Goal: Task Accomplishment & Management: Complete application form

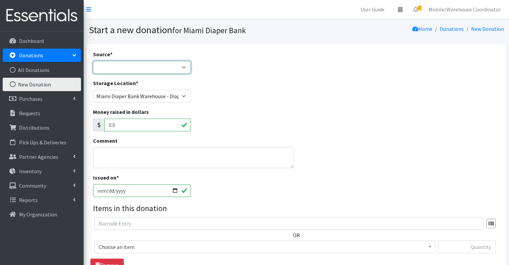
click at [132, 73] on select "Product Drive Manufacturer Donation Site Misc. Donation" at bounding box center [142, 67] width 98 height 13
select select "Product Drive"
click at [93, 61] on select "Product Drive Manufacturer Donation Site Misc. Donation" at bounding box center [142, 67] width 98 height 13
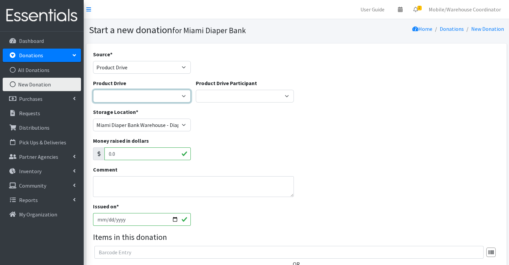
click at [129, 94] on select "100+ Women who care [PERSON_NAME] MDC Nursing Drive AMAZON Amber Student Castle…" at bounding box center [142, 96] width 98 height 13
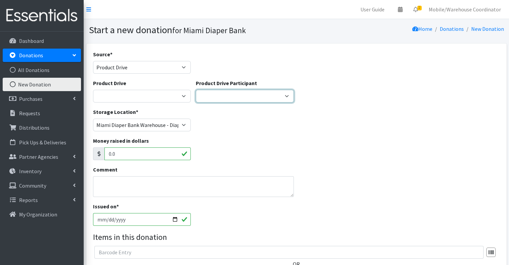
click at [214, 95] on select "Gaia AMAZON [PERSON_NAME] [PERSON_NAME] Student [GEOGRAPHIC_DATA] [GEOGRAPHIC_D…" at bounding box center [245, 96] width 98 height 13
select select "1145"
click at [196, 90] on select "Gaia AMAZON [PERSON_NAME] [PERSON_NAME] Student [GEOGRAPHIC_DATA] [GEOGRAPHIC_D…" at bounding box center [245, 96] width 98 height 13
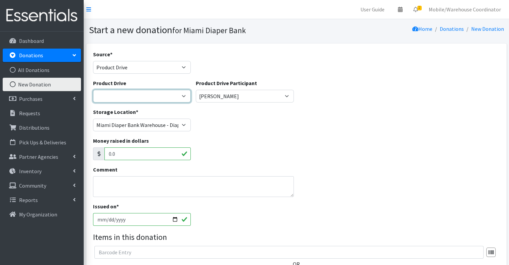
click at [149, 90] on select "100+ Women who care [PERSON_NAME] MDC Nursing Drive AMAZON Amber Student Castle…" at bounding box center [142, 96] width 98 height 13
click at [254, 131] on div "Storage Location * [GEOGRAPHIC_DATA] Diaper Bank Warehouse - Diaper Hub Partner…" at bounding box center [296, 122] width 412 height 29
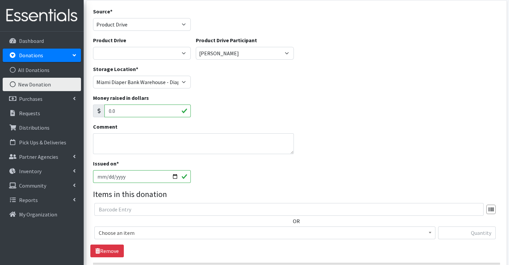
scroll to position [67, 0]
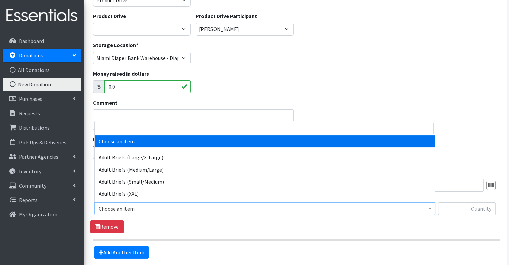
click at [176, 205] on span "Choose an item" at bounding box center [265, 208] width 332 height 9
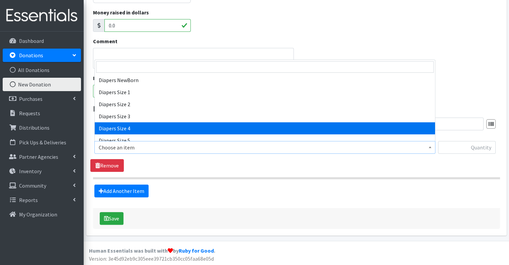
scroll to position [224, 0]
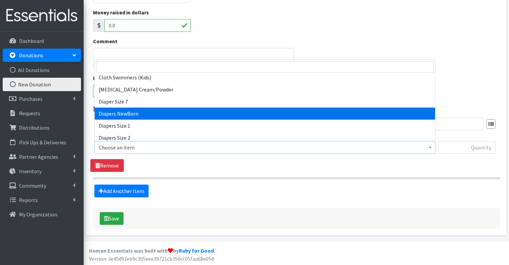
select select "2648"
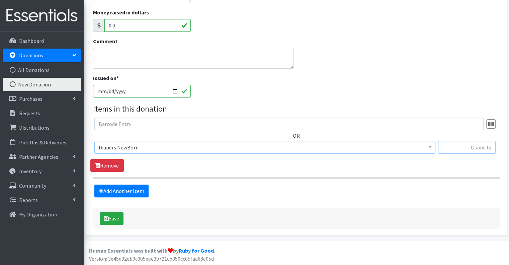
click at [466, 143] on input "text" at bounding box center [467, 147] width 58 height 13
type input "177"
click at [136, 186] on link "Add Another Item" at bounding box center [121, 190] width 54 height 13
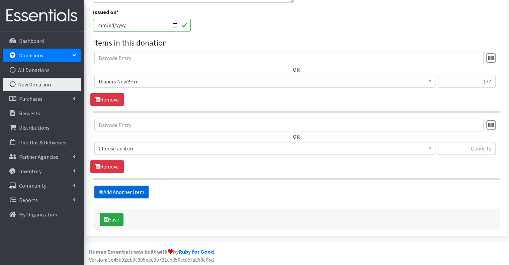
scroll to position [195, 0]
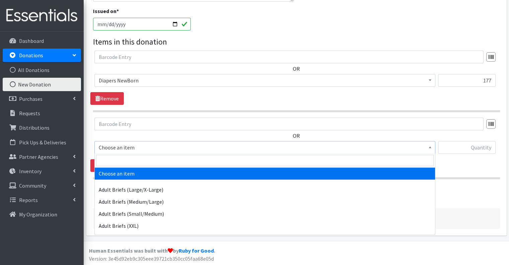
click at [142, 145] on span "Choose an item" at bounding box center [265, 147] width 332 height 9
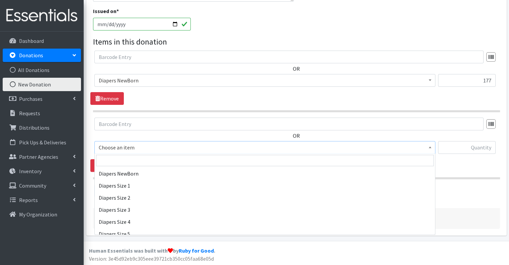
scroll to position [224, 0]
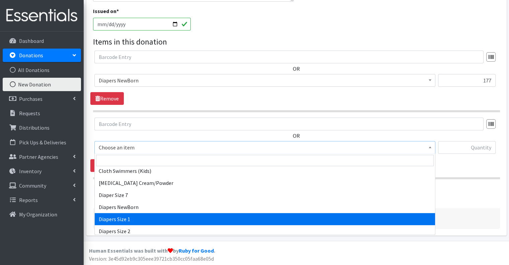
select select "2665"
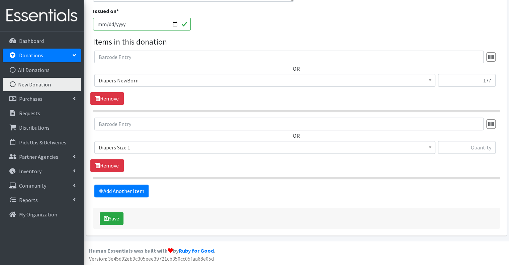
click at [473, 153] on div at bounding box center [467, 150] width 58 height 18
click at [472, 147] on input "text" at bounding box center [467, 147] width 58 height 13
type input "168"
click at [128, 191] on link "Add Another Item" at bounding box center [121, 190] width 54 height 13
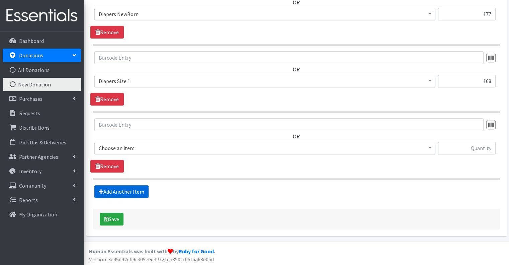
scroll to position [262, 0]
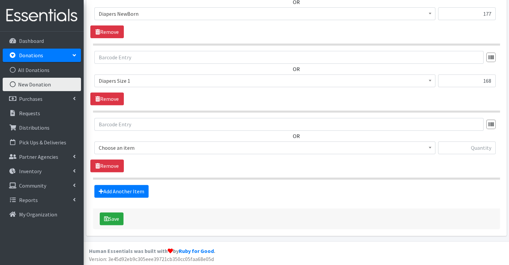
click at [133, 151] on span "Choose an item" at bounding box center [265, 147] width 332 height 9
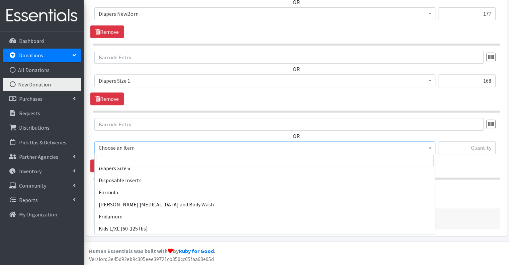
scroll to position [268, 0]
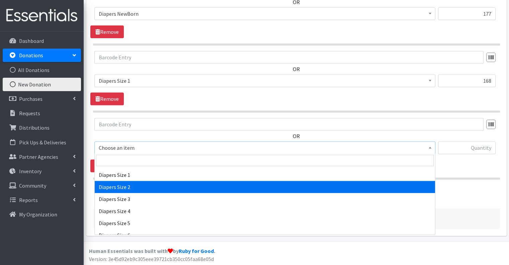
select select "2668"
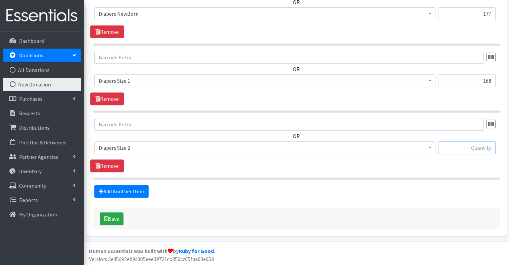
click at [466, 147] on input "text" at bounding box center [467, 147] width 58 height 13
type input "84"
click at [143, 192] on link "Add Another Item" at bounding box center [121, 191] width 54 height 13
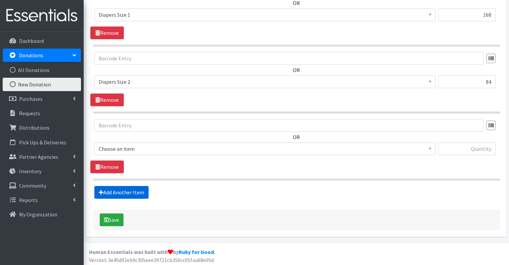
scroll to position [328, 0]
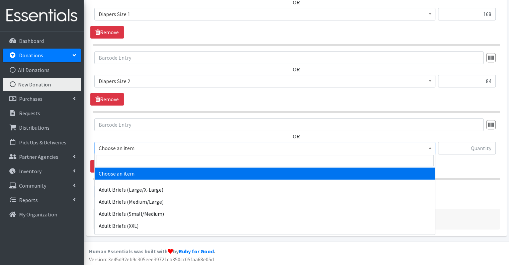
click at [127, 150] on span "Choose an item" at bounding box center [265, 147] width 332 height 9
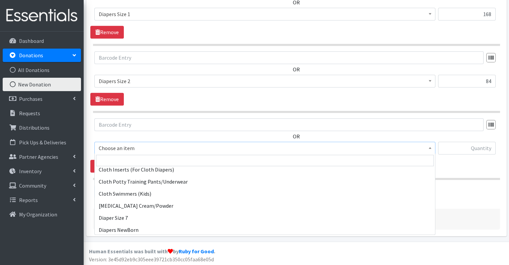
scroll to position [268, 0]
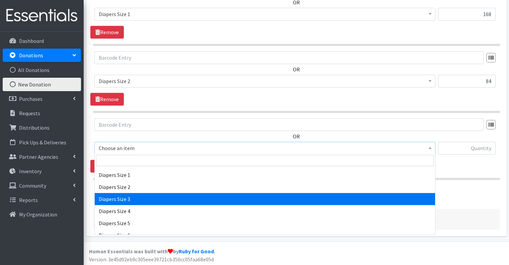
select select "2655"
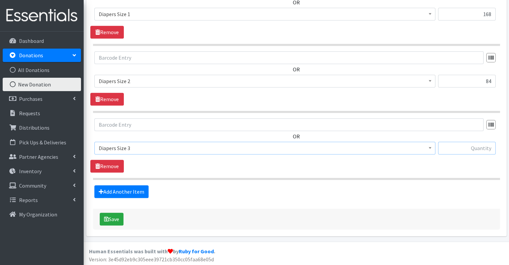
click at [451, 145] on input "text" at bounding box center [467, 148] width 58 height 13
type input "2055"
click at [139, 190] on link "Add Another Item" at bounding box center [121, 191] width 54 height 13
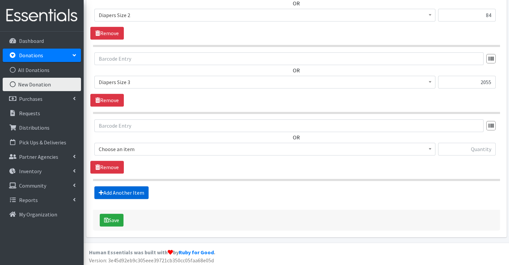
scroll to position [395, 0]
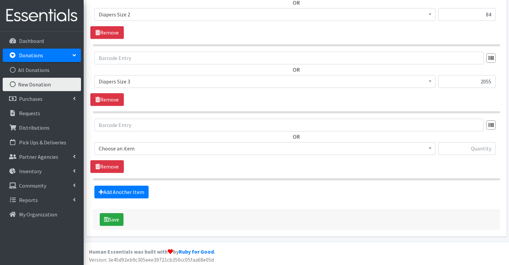
click at [155, 159] on div "OR Choose an item Adult Briefs (Large/X-Large) Adult Briefs (Medium/Large) Adul…" at bounding box center [296, 145] width 412 height 54
click at [155, 148] on span "Choose an item" at bounding box center [265, 148] width 332 height 9
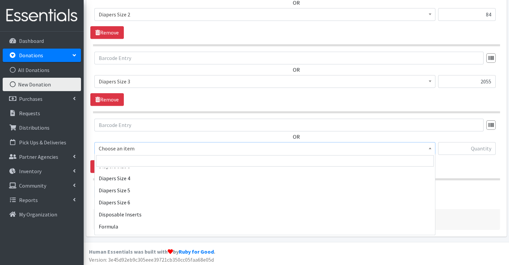
scroll to position [301, 0]
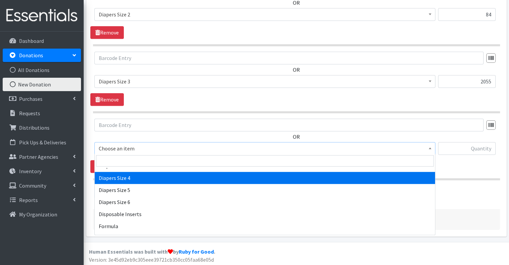
select select "2661"
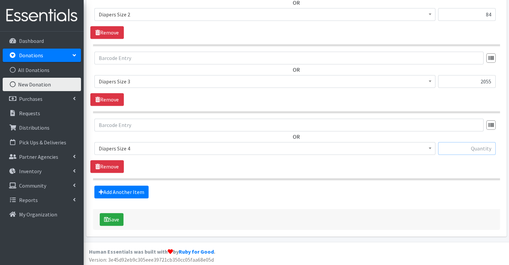
click at [465, 150] on input "text" at bounding box center [467, 148] width 58 height 13
type input "2560"
click at [139, 193] on link "Add Another Item" at bounding box center [121, 191] width 54 height 13
click at [137, 144] on span "Choose an item" at bounding box center [265, 148] width 332 height 9
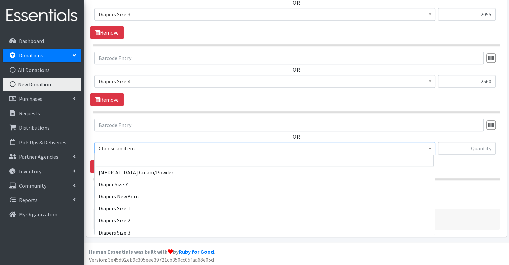
scroll to position [268, 0]
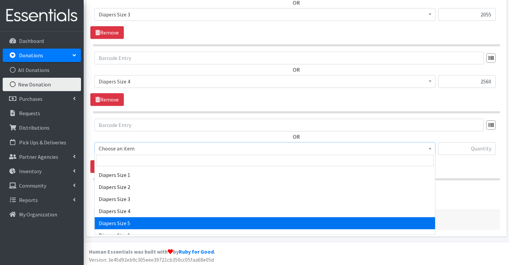
select select "2652"
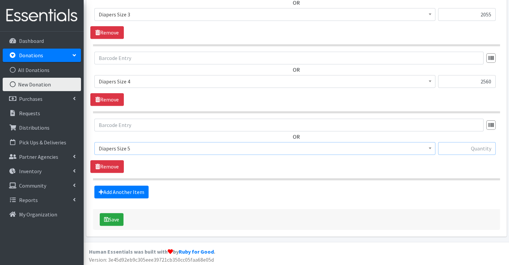
click at [464, 151] on input "text" at bounding box center [467, 148] width 58 height 13
type input "494"
click at [120, 189] on link "Add Another Item" at bounding box center [121, 191] width 54 height 13
click at [138, 144] on span "Choose an item" at bounding box center [265, 148] width 332 height 9
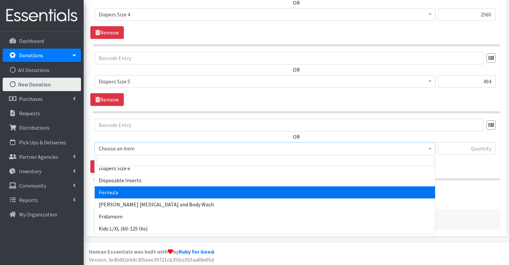
scroll to position [301, 0]
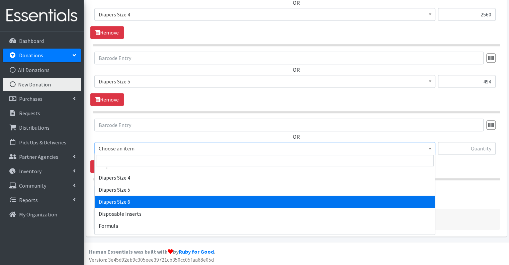
select select "2674"
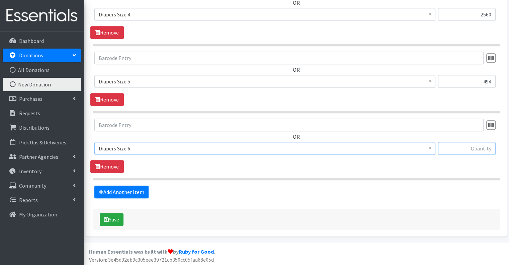
click at [461, 148] on input "text" at bounding box center [467, 148] width 58 height 13
type input "1760"
click at [122, 193] on link "Add Another Item" at bounding box center [121, 191] width 54 height 13
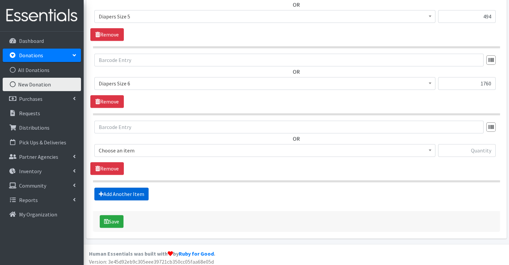
scroll to position [595, 0]
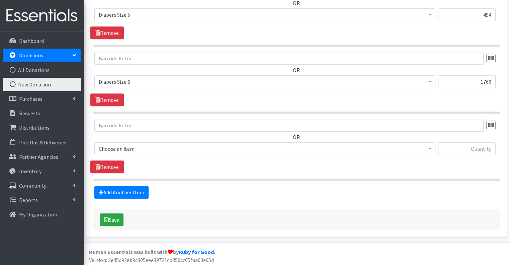
click at [163, 149] on span "Choose an item" at bounding box center [265, 148] width 332 height 9
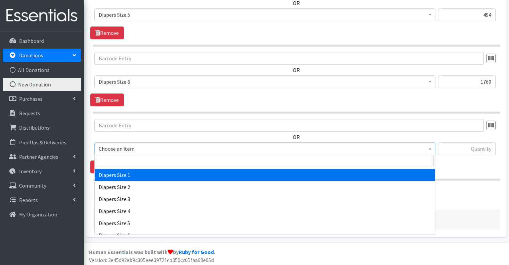
scroll to position [201, 0]
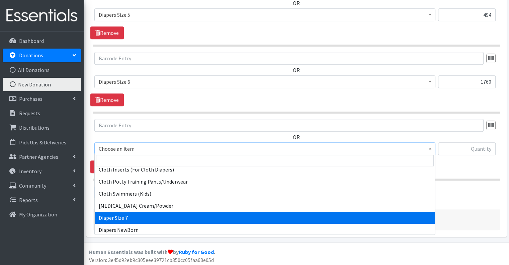
select select "12644"
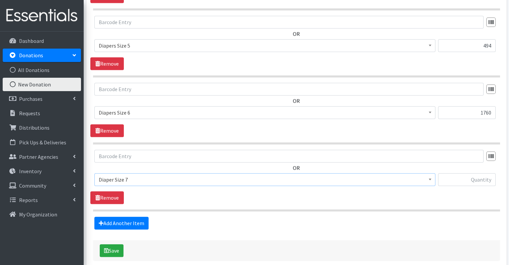
scroll to position [595, 0]
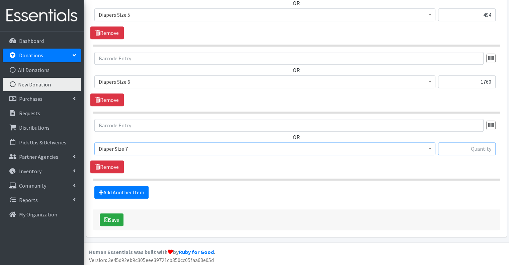
click at [466, 152] on input "text" at bounding box center [467, 148] width 58 height 13
type input "1236"
click at [130, 189] on link "Add Another Item" at bounding box center [121, 192] width 54 height 13
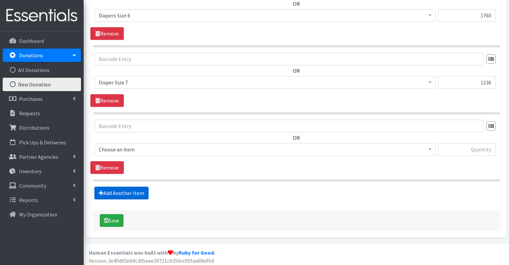
scroll to position [662, 0]
click at [150, 146] on span "Choose an item" at bounding box center [265, 148] width 332 height 9
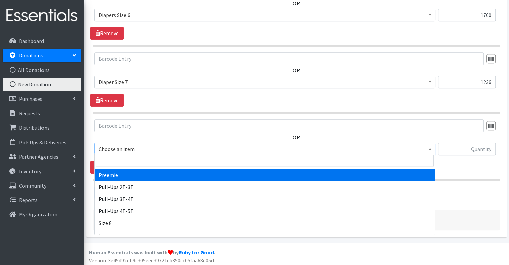
scroll to position [435, 0]
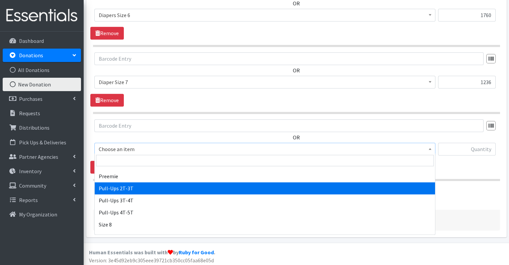
select select "2644"
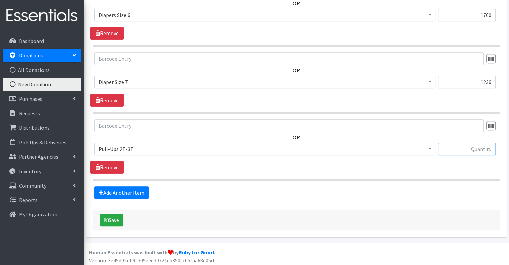
click at [449, 146] on input "text" at bounding box center [467, 149] width 58 height 13
type input "1687"
click at [115, 188] on link "Add Another Item" at bounding box center [121, 192] width 54 height 13
click at [173, 149] on span "Choose an item" at bounding box center [265, 148] width 332 height 9
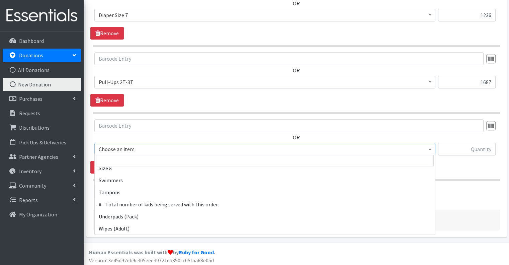
scroll to position [424, 0]
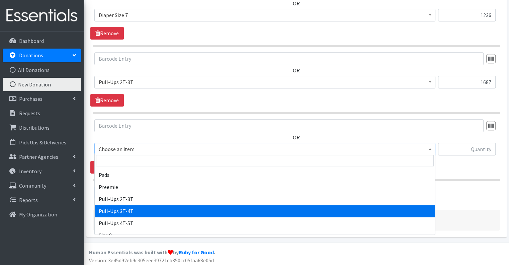
select select "2679"
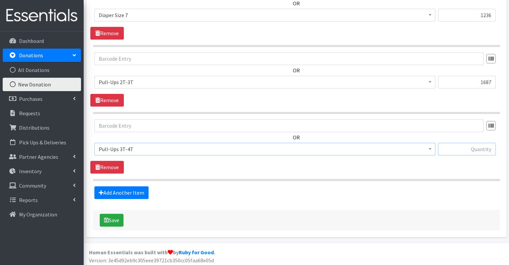
click at [445, 144] on input "text" at bounding box center [467, 149] width 58 height 13
type input "152"
click at [139, 191] on link "Add Another Item" at bounding box center [121, 192] width 54 height 13
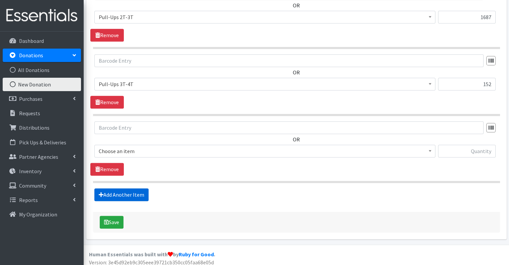
scroll to position [795, 0]
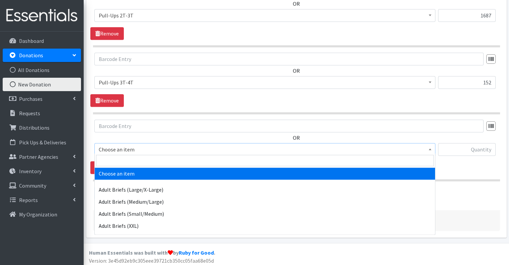
click at [167, 145] on span "Choose an item" at bounding box center [265, 149] width 332 height 9
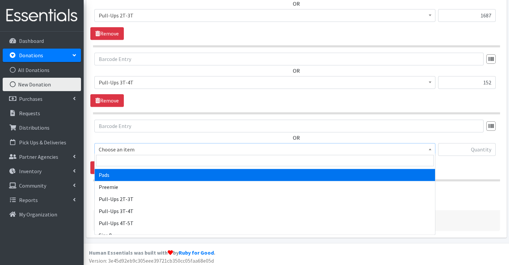
scroll to position [435, 0]
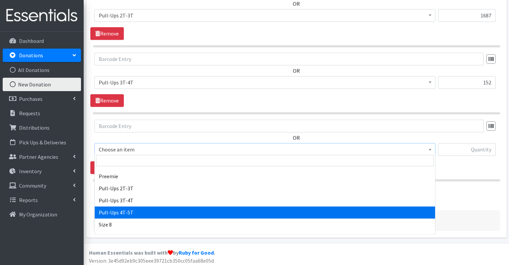
select select "2680"
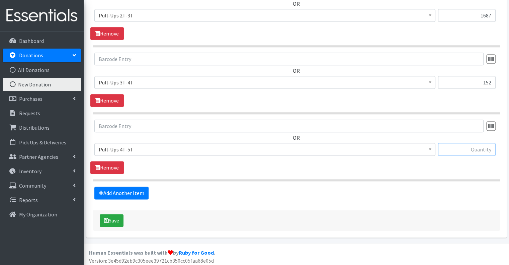
click at [474, 144] on input "text" at bounding box center [467, 149] width 58 height 13
type input "137"
click at [408, 243] on footer "Human Essentials was built with by Ruby for Good . Version: 3e45d92eb9c305eee39…" at bounding box center [296, 255] width 425 height 25
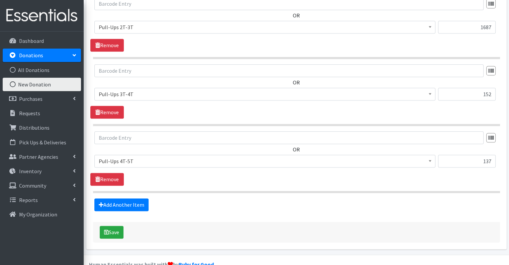
scroll to position [795, 0]
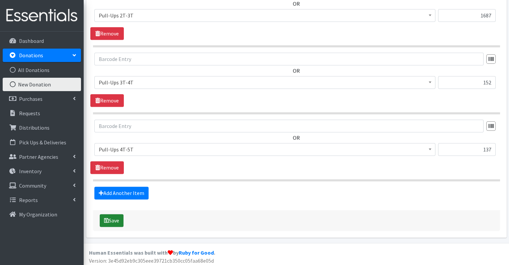
click at [106, 217] on icon "submit" at bounding box center [106, 219] width 5 height 5
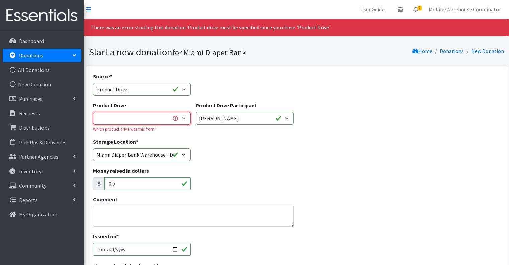
click at [157, 113] on select "100+ Women who care Alejandra MDC Nursing Drive AMAZON Amber Student Castle Gro…" at bounding box center [142, 118] width 98 height 13
select select "3389"
click at [93, 112] on select "100+ Women who care Alejandra MDC Nursing Drive AMAZON Amber Student Castle Gro…" at bounding box center [142, 118] width 98 height 13
click at [259, 154] on div "Storage Location * Miami Diaper Bank Warehouse - Diaper Hub Partner Direct Deli…" at bounding box center [296, 152] width 412 height 29
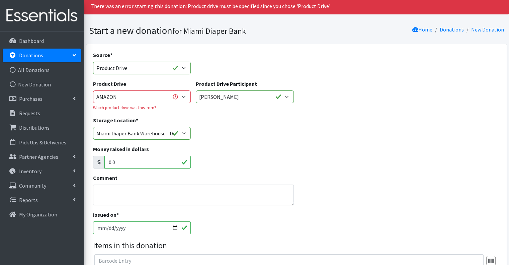
scroll to position [33, 0]
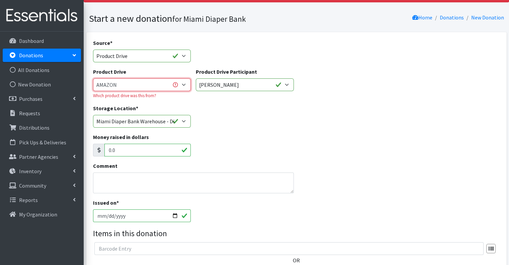
click at [152, 89] on select "100+ Women who care Alejandra MDC Nursing Drive AMAZON Amber Student Castle Gro…" at bounding box center [142, 84] width 98 height 13
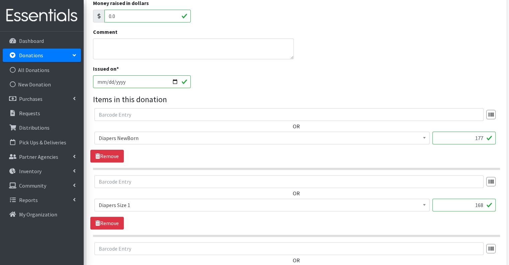
scroll to position [67, 0]
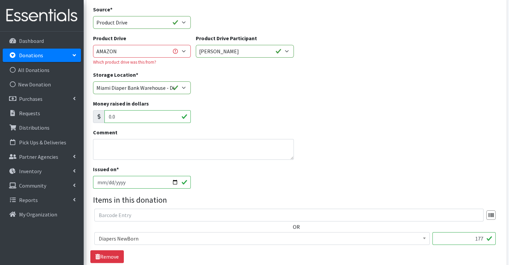
click at [134, 181] on input "2025-09-23" at bounding box center [142, 182] width 98 height 13
click at [106, 181] on input "2025-09-23" at bounding box center [142, 182] width 98 height 13
click at [174, 181] on input "[DATE]" at bounding box center [142, 182] width 98 height 13
type input "2025-09-19"
click at [246, 179] on div "Issued on * 2025-09-19" at bounding box center [296, 179] width 412 height 29
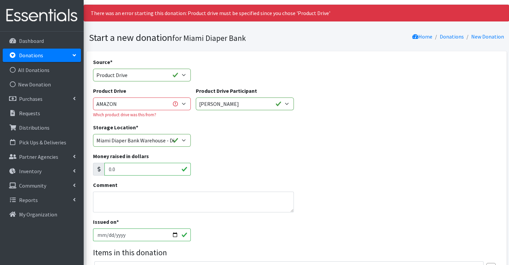
scroll to position [0, 0]
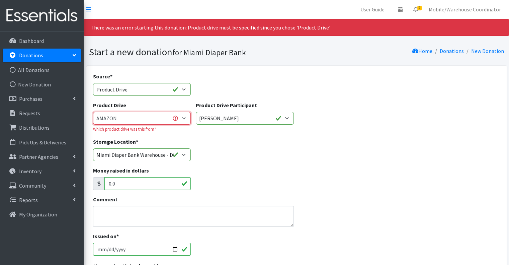
click at [165, 116] on select "100+ Women who care [PERSON_NAME] MDC Nursing Drive AMAZON Amber Student Castle…" at bounding box center [142, 118] width 98 height 13
click at [141, 114] on select "100+ Women who care [PERSON_NAME] MDC Nursing Drive AMAZON Amber Student Castle…" at bounding box center [142, 118] width 98 height 13
click at [240, 112] on select "Gaia AMAZON [PERSON_NAME] [PERSON_NAME] Student [GEOGRAPHIC_DATA] [GEOGRAPHIC_D…" at bounding box center [245, 118] width 98 height 13
click at [196, 112] on select "Gaia AMAZON [PERSON_NAME] [PERSON_NAME] Student [GEOGRAPHIC_DATA] [GEOGRAPHIC_D…" at bounding box center [245, 118] width 98 height 13
click at [167, 116] on select "100+ Women who care [PERSON_NAME] MDC Nursing Drive AMAZON Amber Student Castle…" at bounding box center [142, 118] width 98 height 13
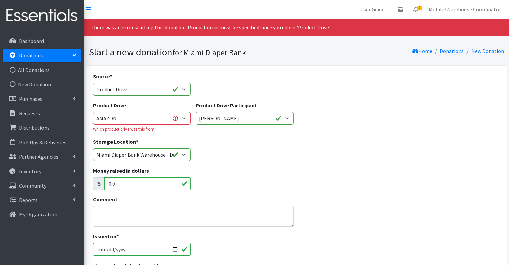
click at [201, 155] on div "Storage Location * [GEOGRAPHIC_DATA] Diaper Bank Warehouse - Diaper Hub Partner…" at bounding box center [296, 152] width 412 height 29
click at [186, 116] on select "100+ Women who care [PERSON_NAME] MDC Nursing Drive AMAZON Amber Student Castle…" at bounding box center [142, 118] width 98 height 13
click at [398, 125] on div "Product Drive 100+ Women who care Alejandra MDC Nursing Drive AMAZON Amber Stud…" at bounding box center [296, 119] width 412 height 36
click at [150, 122] on select "100+ Women who care [PERSON_NAME] MDC Nursing Drive AMAZON Amber Student Castle…" at bounding box center [142, 118] width 98 height 13
drag, startPoint x: 258, startPoint y: 86, endPoint x: 219, endPoint y: 85, distance: 38.8
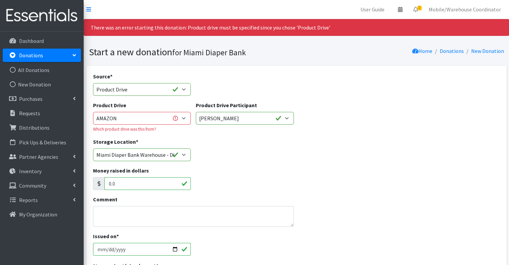
click at [256, 85] on div "Source * Product Drive Manufacturer Donation Site Misc. Donation" at bounding box center [296, 86] width 412 height 29
click at [116, 92] on select "Product Drive Manufacturer Donation Site Misc. Donation" at bounding box center [142, 89] width 98 height 13
click at [93, 83] on select "Product Drive Manufacturer Donation Site Misc. Donation" at bounding box center [142, 89] width 98 height 13
click at [127, 116] on select "100+ Women who care [PERSON_NAME] MDC Nursing Drive AMAZON Amber Student Castle…" at bounding box center [142, 118] width 98 height 13
click at [181, 118] on select "100+ Women who care [PERSON_NAME] MDC Nursing Drive AMAZON Amber Student Castle…" at bounding box center [142, 118] width 98 height 13
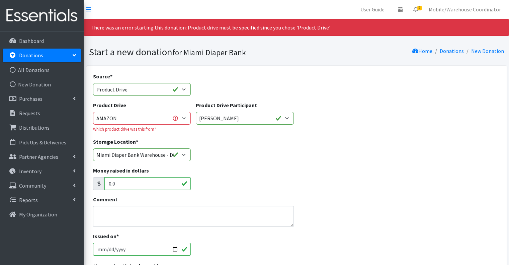
click at [145, 110] on div "Product Drive 100+ Women who care Alejandra MDC Nursing Drive AMAZON Amber Stud…" at bounding box center [142, 116] width 98 height 31
click at [150, 110] on div "Product Drive 100+ Women who care Alejandra MDC Nursing Drive AMAZON Amber Stud…" at bounding box center [142, 116] width 98 height 31
click at [165, 112] on select "100+ Women who care [PERSON_NAME] MDC Nursing Drive AMAZON Amber Student Castle…" at bounding box center [142, 118] width 98 height 13
click at [310, 89] on div "Source * Product Drive Manufacturer Donation Site Misc. Donation" at bounding box center [296, 86] width 412 height 29
click at [184, 118] on select "100+ Women who care [PERSON_NAME] MDC Nursing Drive AMAZON Amber Student Castle…" at bounding box center [142, 118] width 98 height 13
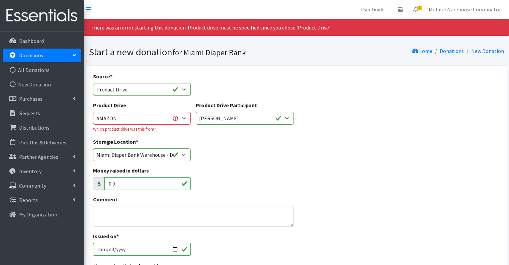
click at [228, 64] on section "Start a new donation for Miami Diaper Bank Home Donations New Donation" at bounding box center [296, 53] width 425 height 24
click at [164, 121] on select "100+ Women who care [PERSON_NAME] MDC Nursing Drive AMAZON Amber Student Castle…" at bounding box center [142, 118] width 98 height 13
select select "1476"
click at [93, 112] on select "100+ Women who care [PERSON_NAME] MDC Nursing Drive AMAZON Amber Student Castle…" at bounding box center [142, 118] width 98 height 13
click at [128, 29] on div "There was an error starting this donation: Product drive must be specified sinc…" at bounding box center [296, 27] width 425 height 17
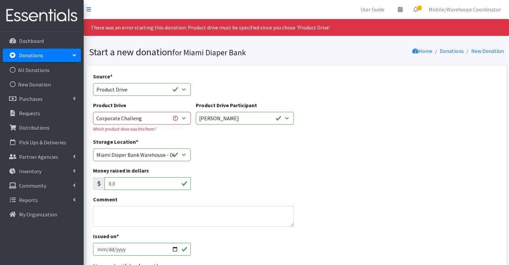
click at [233, 150] on div "Storage Location * [GEOGRAPHIC_DATA] Diaper Bank Warehouse - Diaper Hub Partner…" at bounding box center [296, 152] width 412 height 29
click at [168, 123] on select "100+ Women who care [PERSON_NAME] MDC Nursing Drive AMAZON Amber Student Castle…" at bounding box center [142, 118] width 98 height 13
click at [93, 112] on select "100+ Women who care [PERSON_NAME] MDC Nursing Drive AMAZON Amber Student Castle…" at bounding box center [142, 118] width 98 height 13
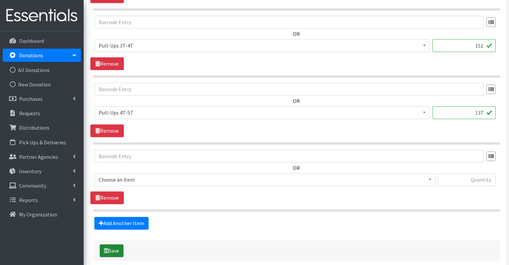
scroll to position [892, 0]
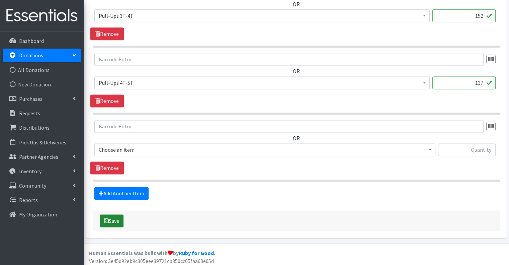
click at [119, 214] on button "Save" at bounding box center [112, 220] width 24 height 13
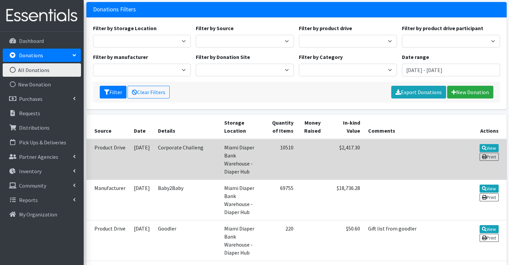
scroll to position [100, 0]
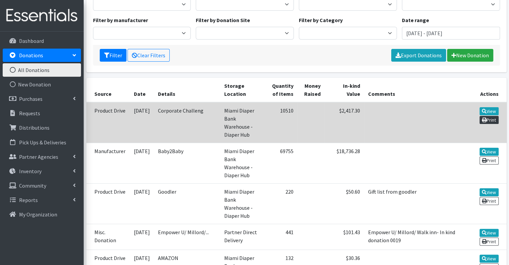
click at [490, 119] on link "Print" at bounding box center [488, 120] width 19 height 8
